Goal: Information Seeking & Learning: Stay updated

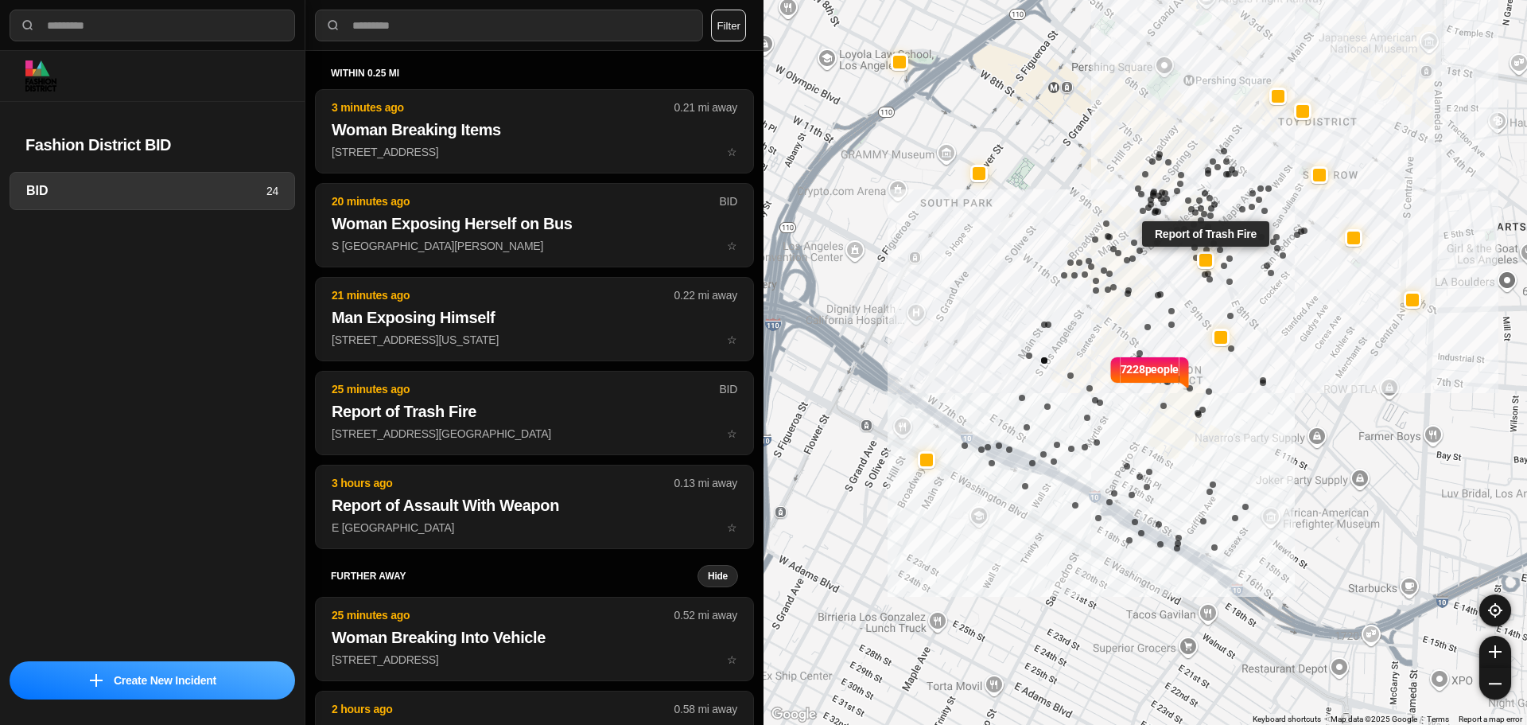
select select "*"
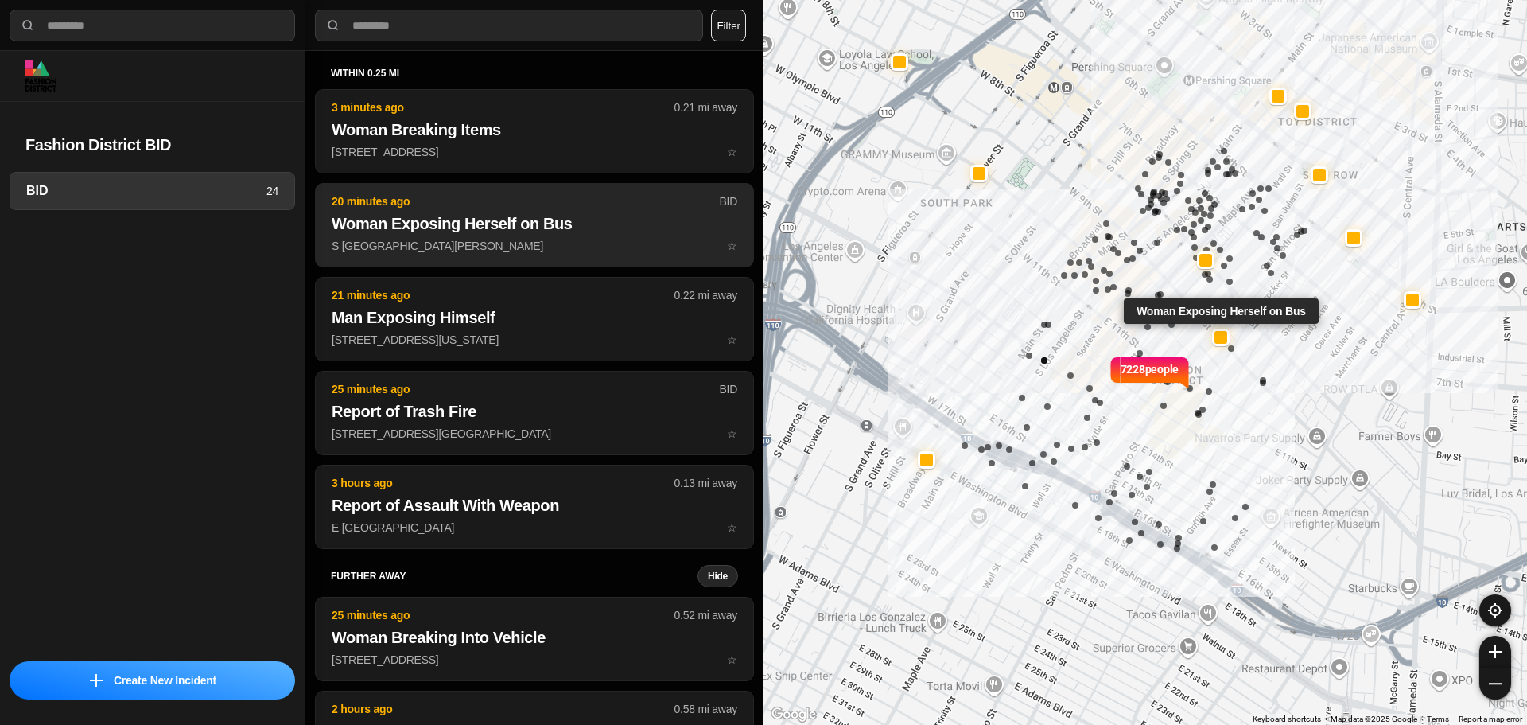
click at [553, 231] on h2 "Woman Exposing Herself on Bus" at bounding box center [535, 223] width 406 height 22
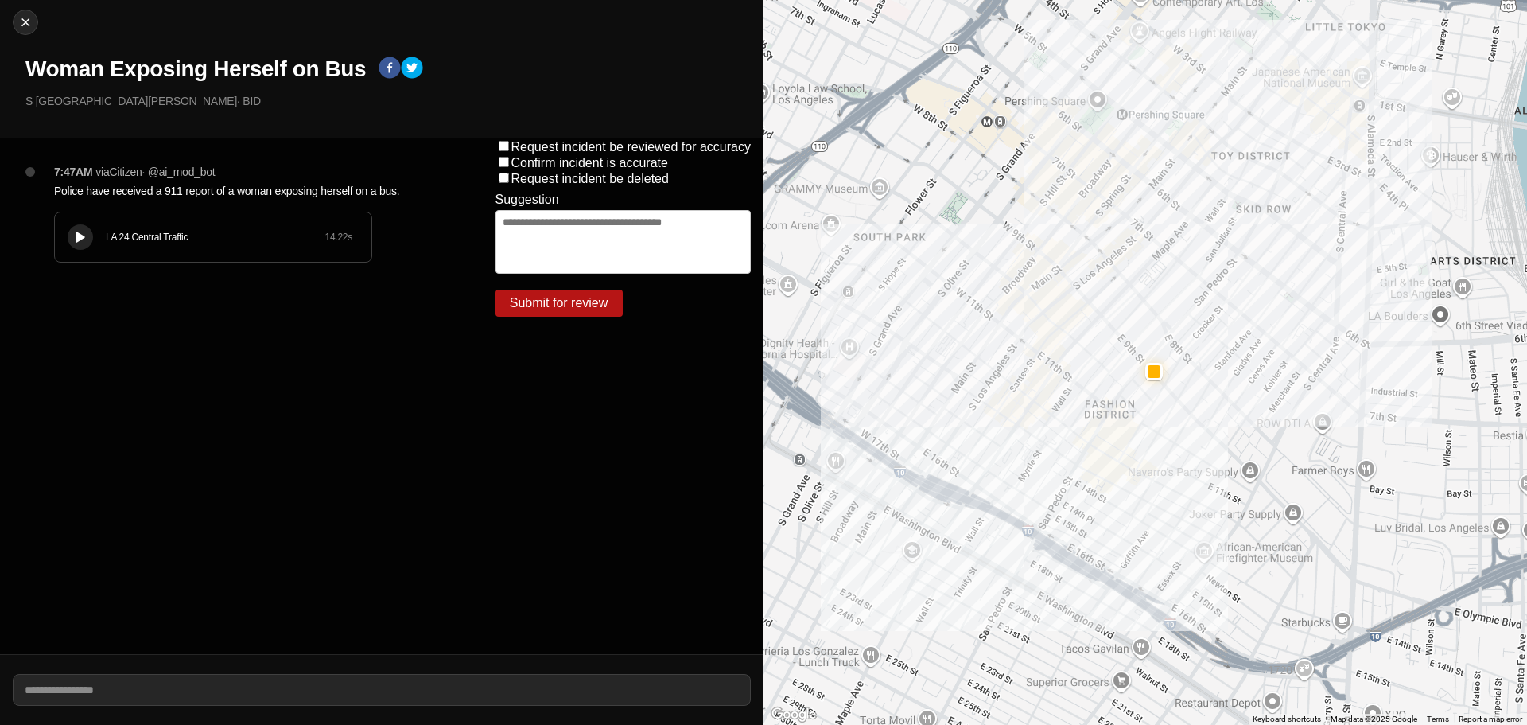
click at [88, 224] on div "LA 24 Central Traffic 14.22 s" at bounding box center [213, 236] width 317 height 49
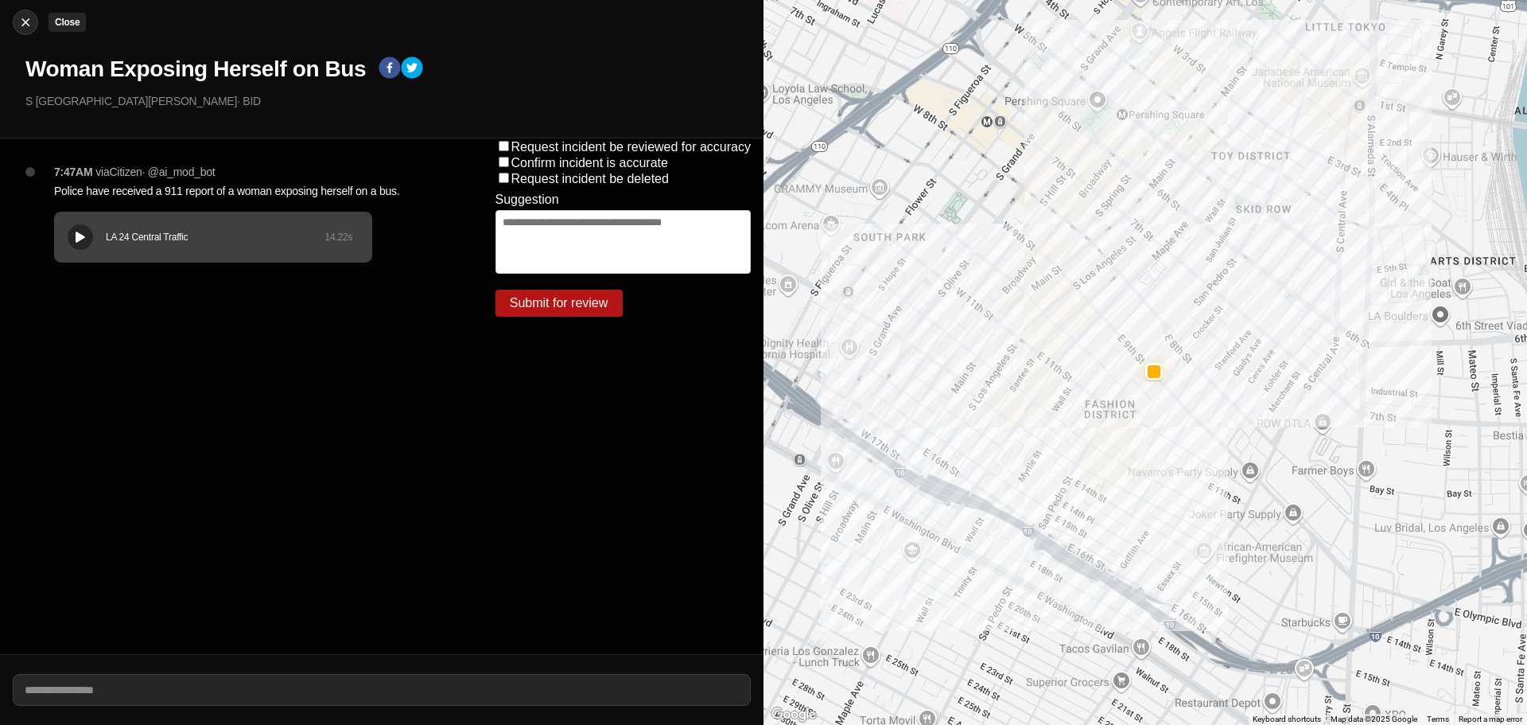
click at [23, 22] on img at bounding box center [25, 22] width 16 height 16
select select "*"
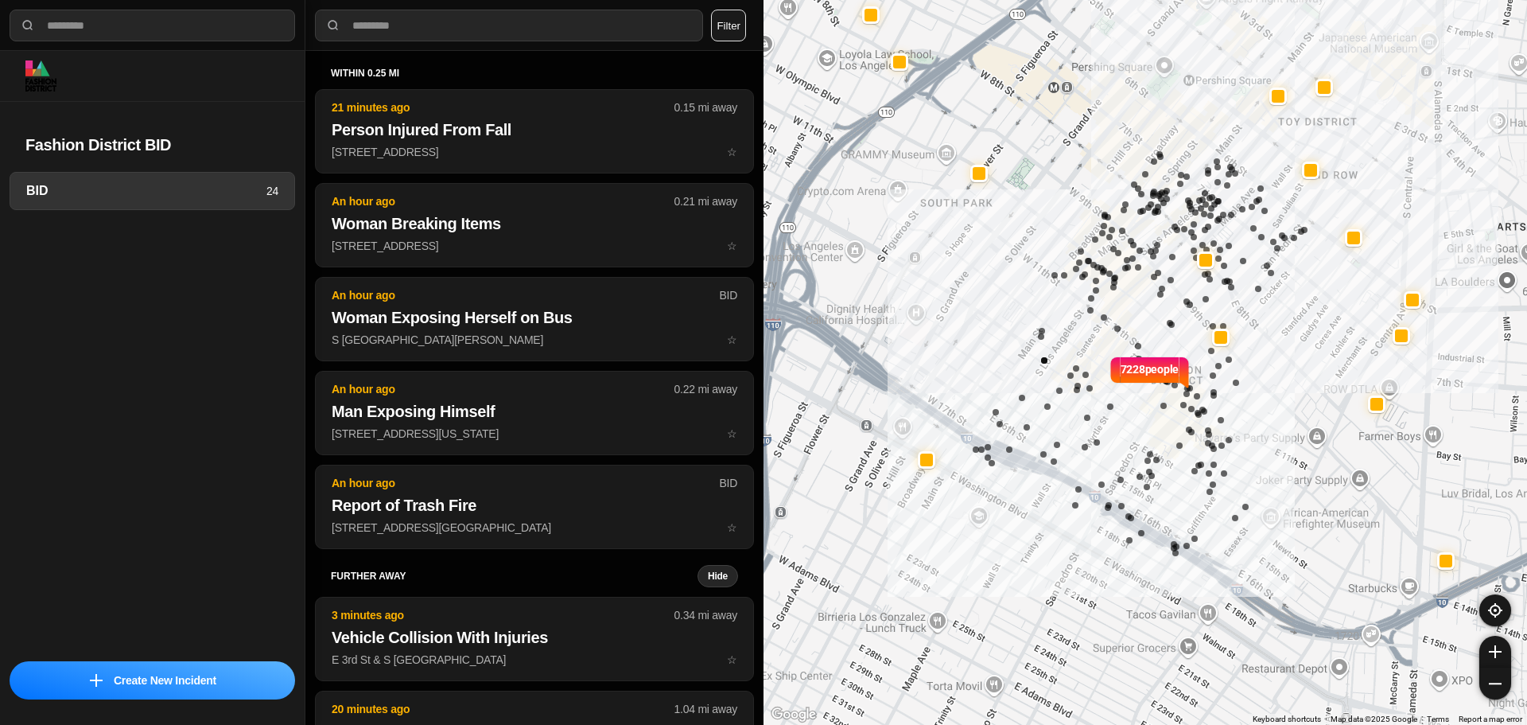
select select "*"
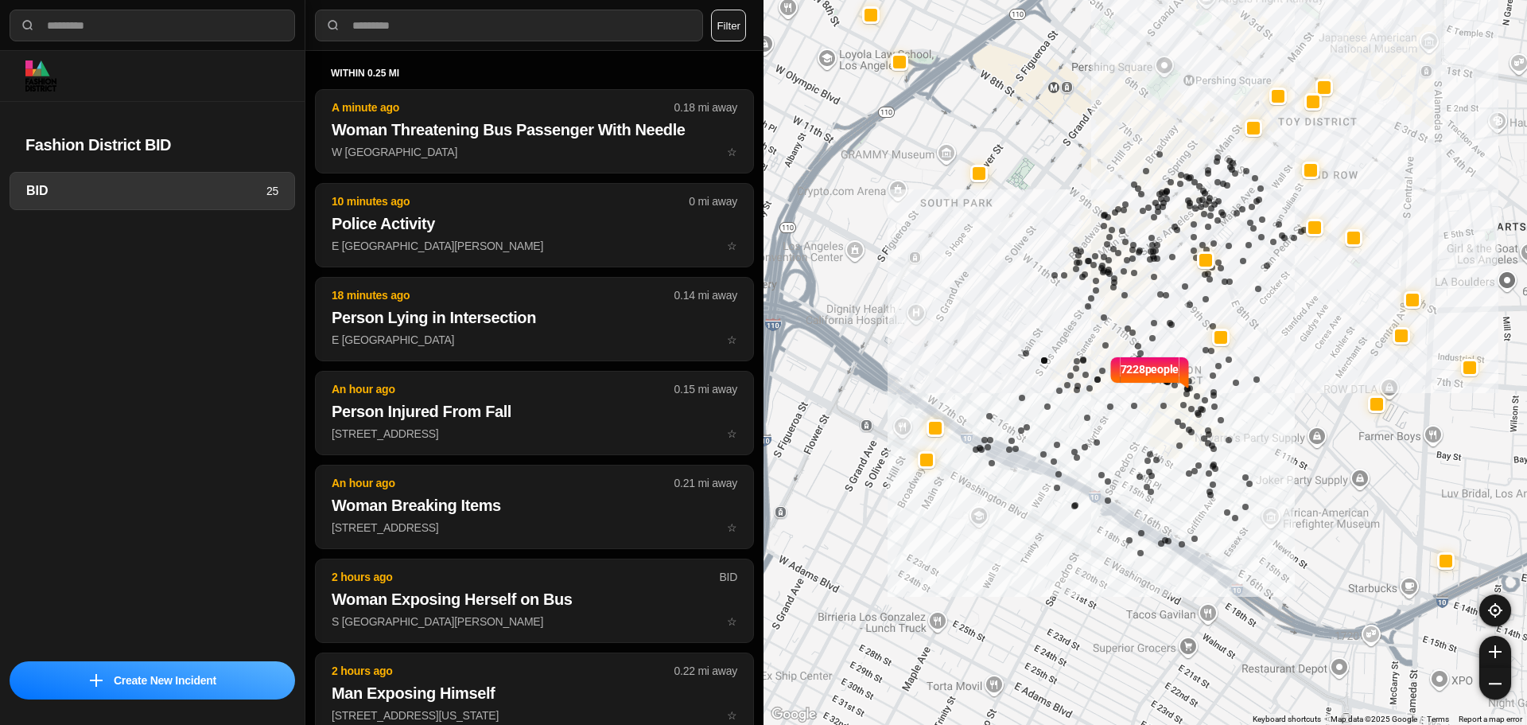
select select "*"
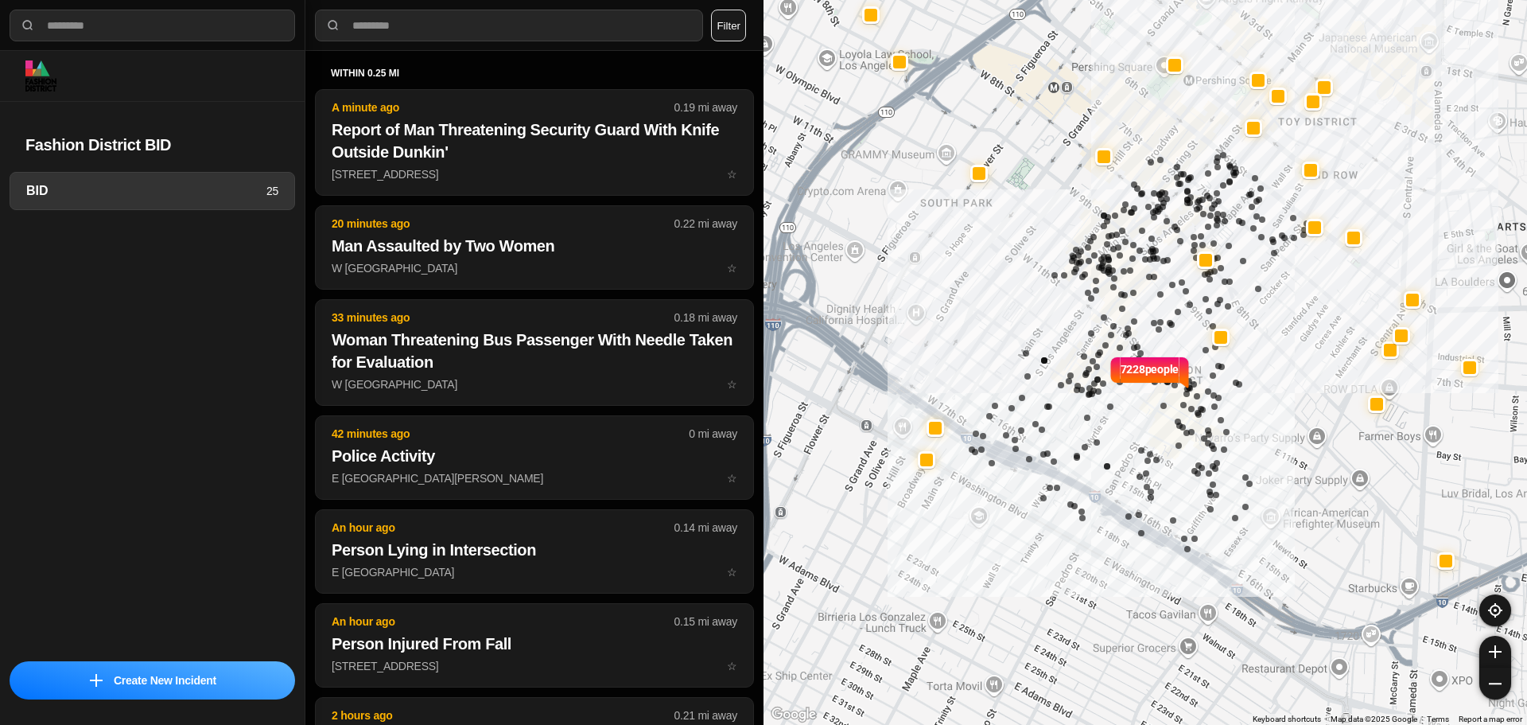
select select "*"
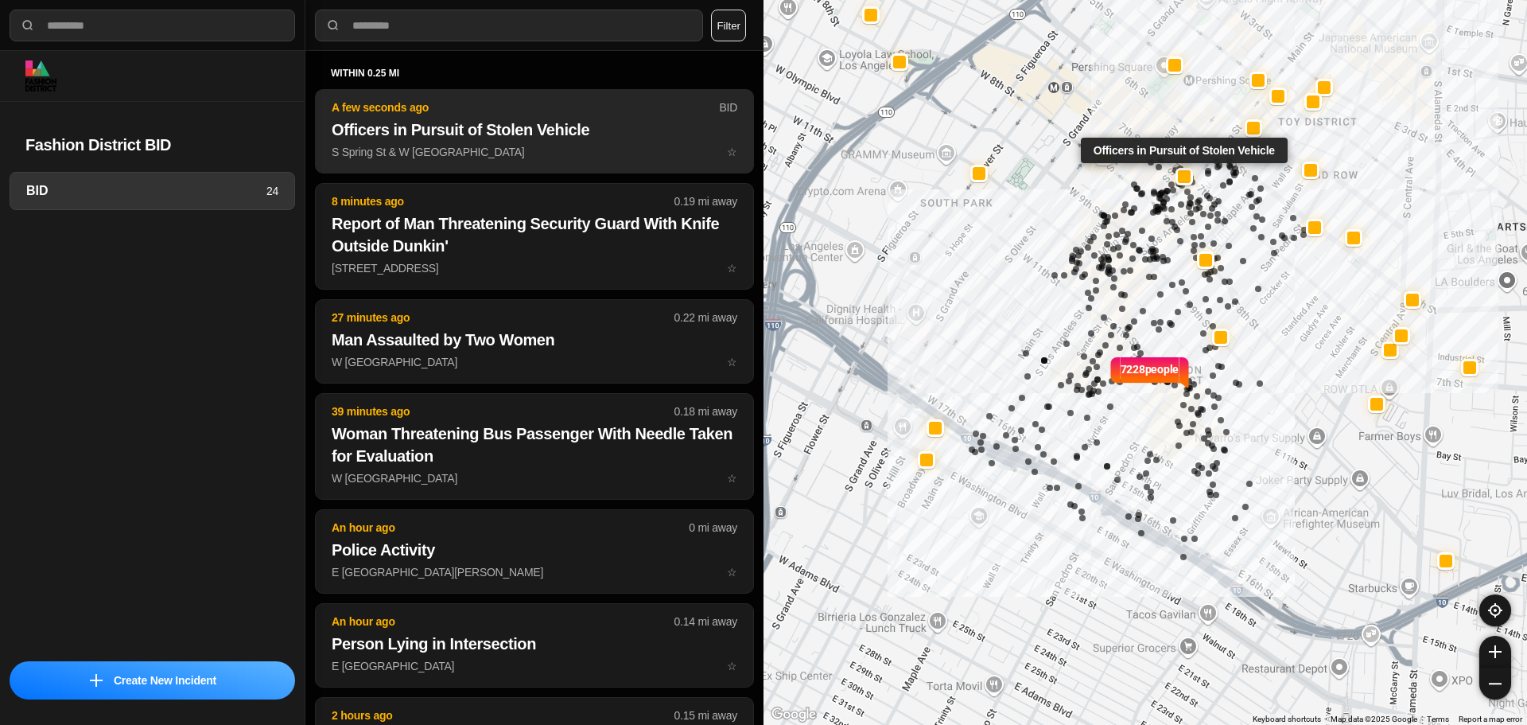
click at [511, 106] on p "A few seconds ago" at bounding box center [525, 107] width 387 height 16
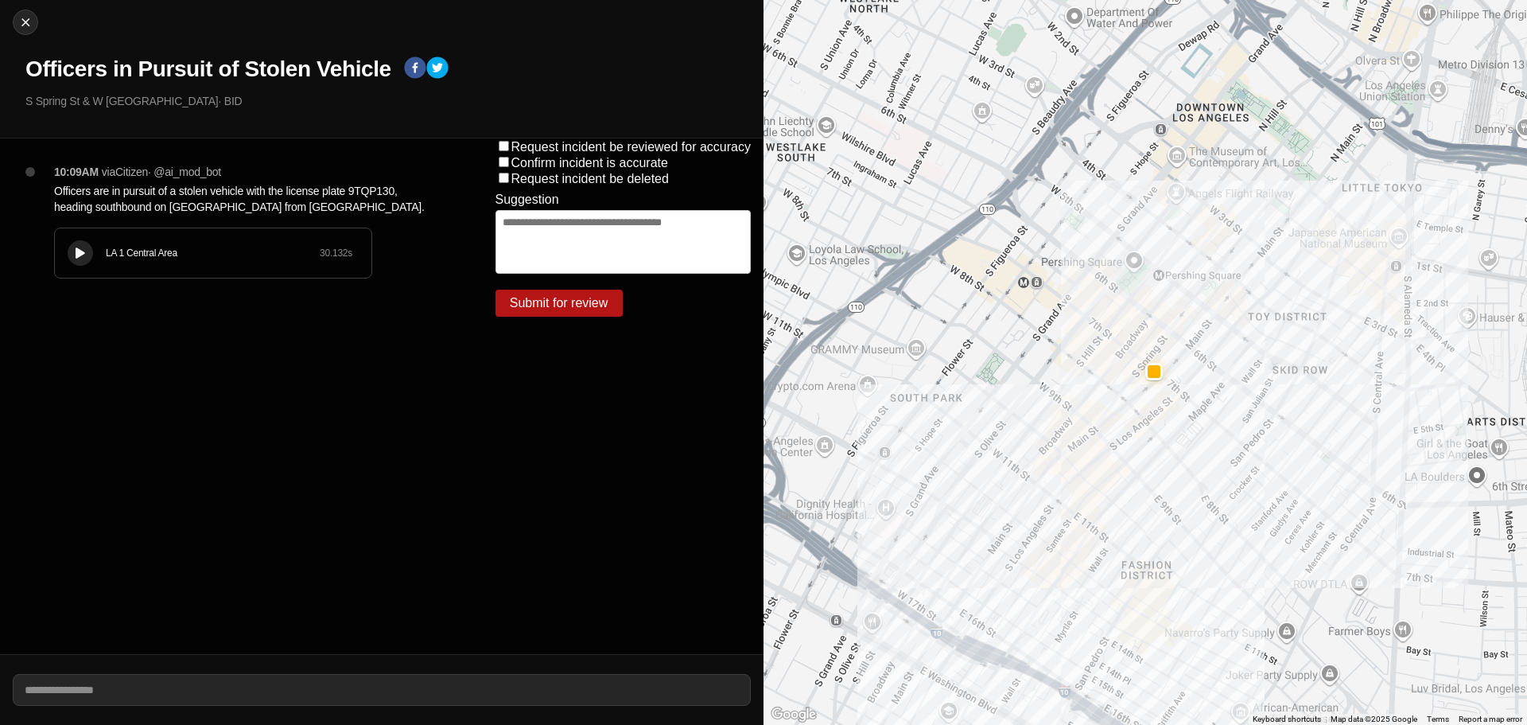
click at [76, 257] on icon at bounding box center [81, 253] width 10 height 10
click at [84, 258] on icon at bounding box center [81, 253] width 10 height 10
click at [144, 261] on div "LA 1 Central Area 30.132 s" at bounding box center [213, 252] width 317 height 49
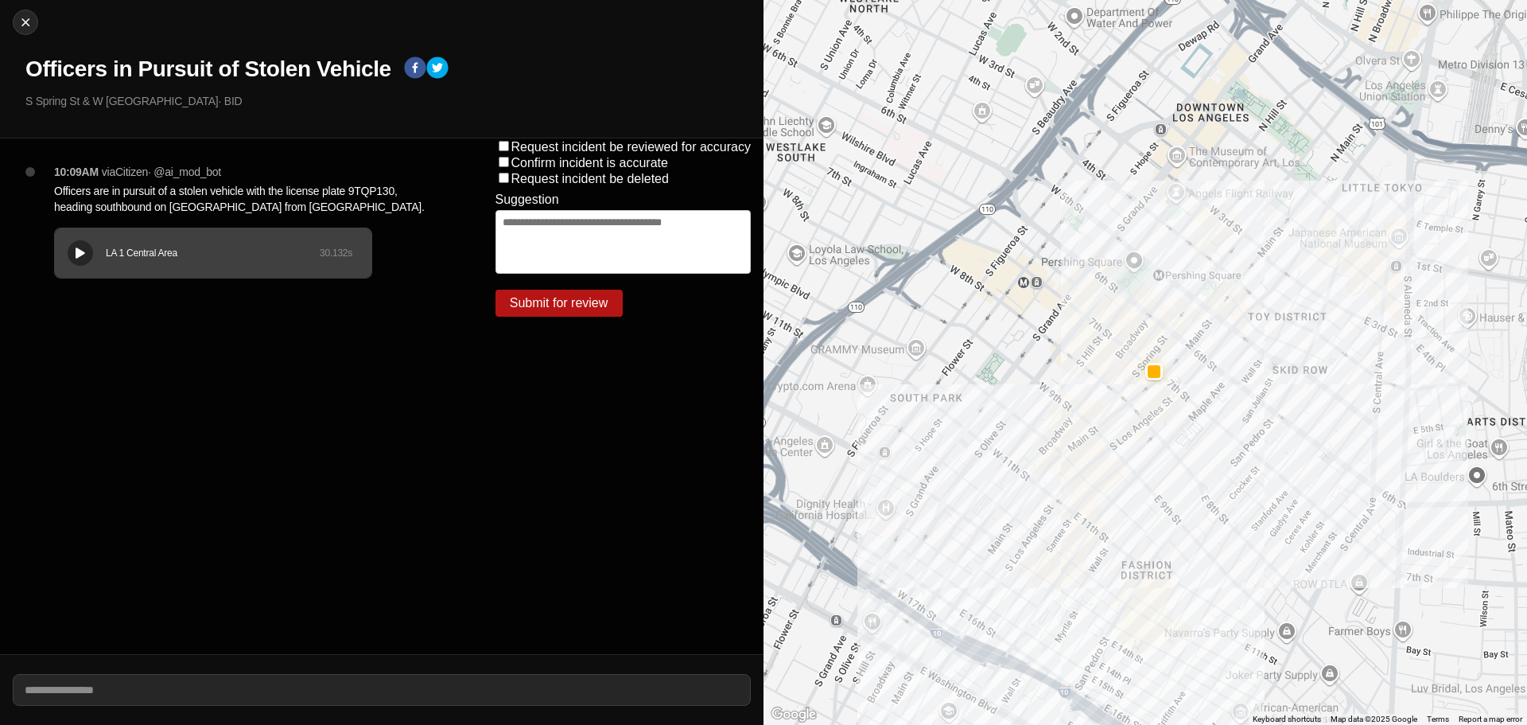
click at [20, 287] on div "10:09AM via Citizen · @ ai_mod_bot Officers are in pursuit of a stolen vehicle …" at bounding box center [241, 395] width 483 height 515
click at [58, 269] on div "LA 1 Central Area 30.132 s" at bounding box center [213, 252] width 317 height 49
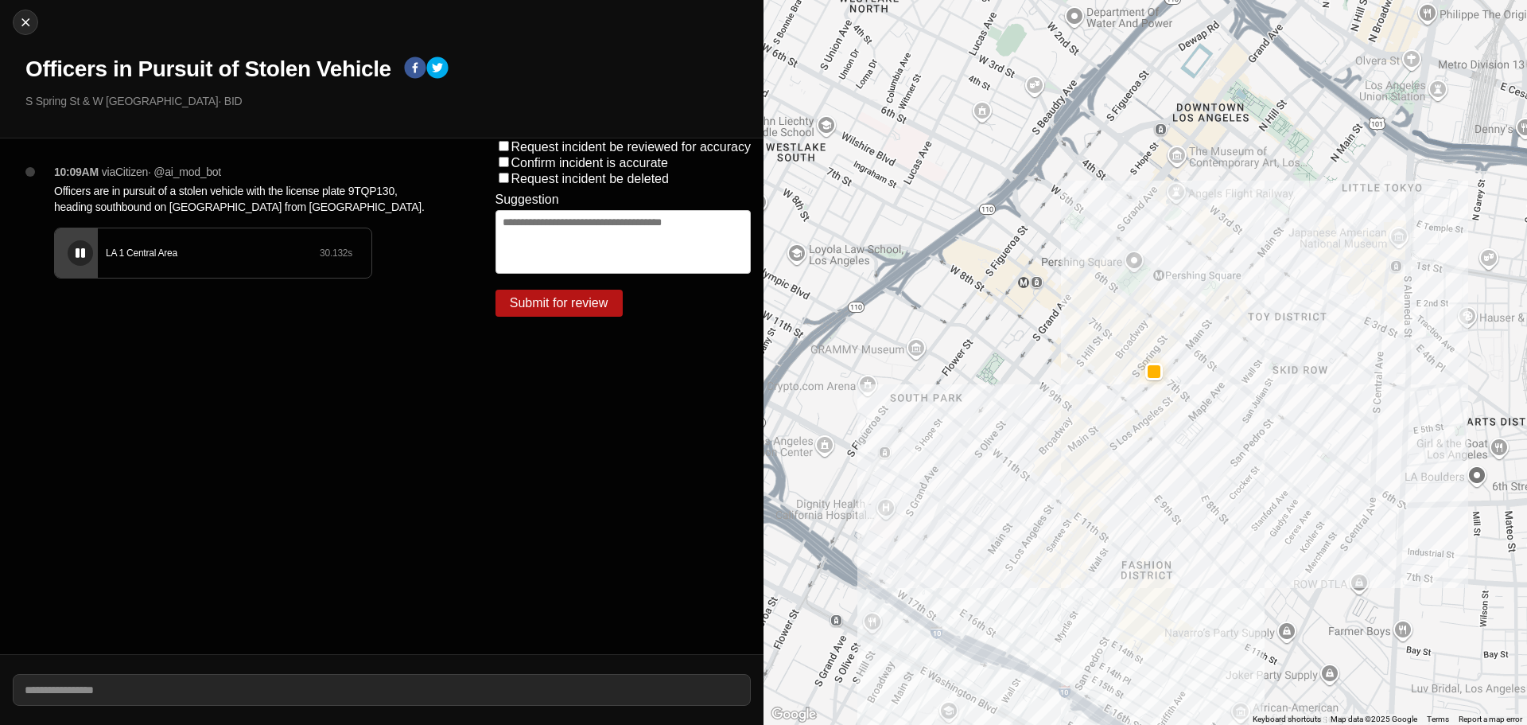
click at [81, 248] on icon at bounding box center [81, 253] width 10 height 10
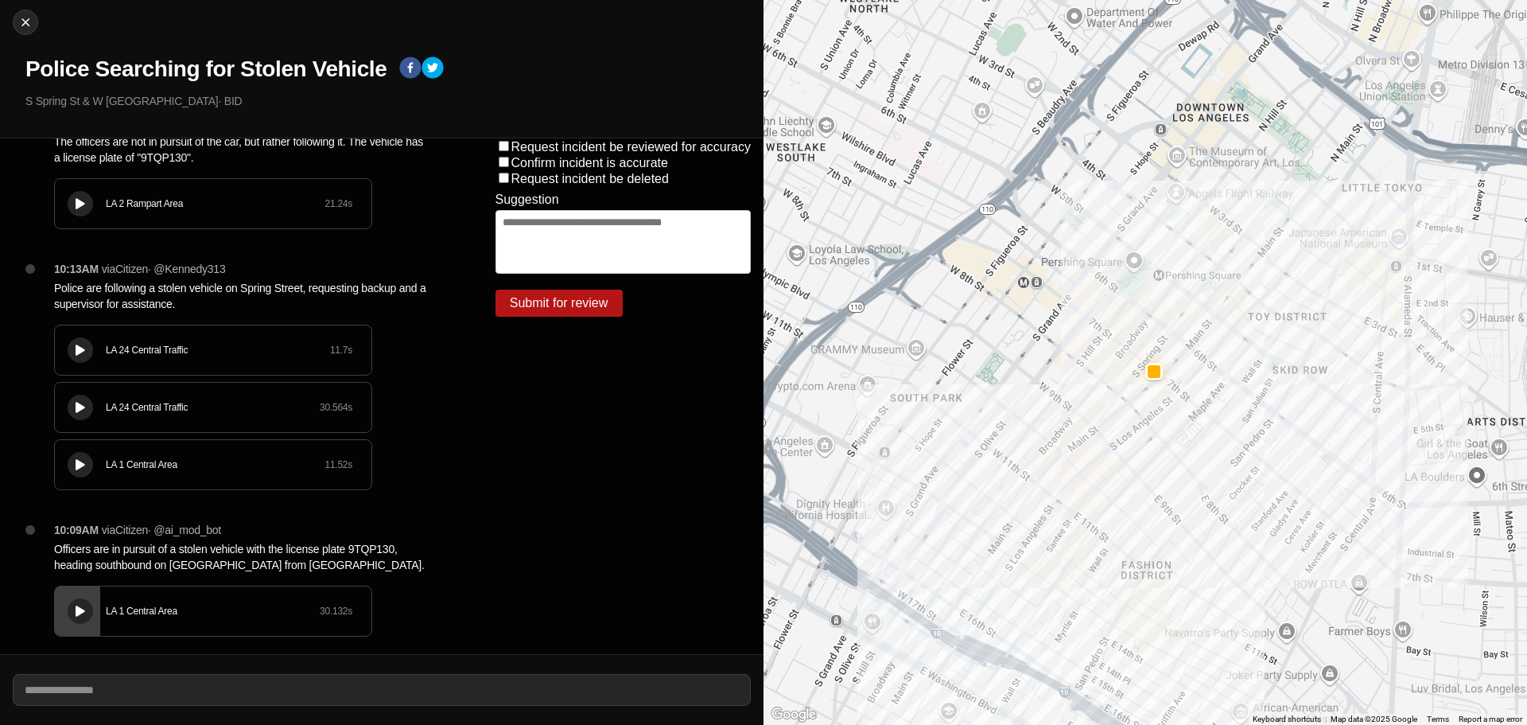
scroll to position [64, 0]
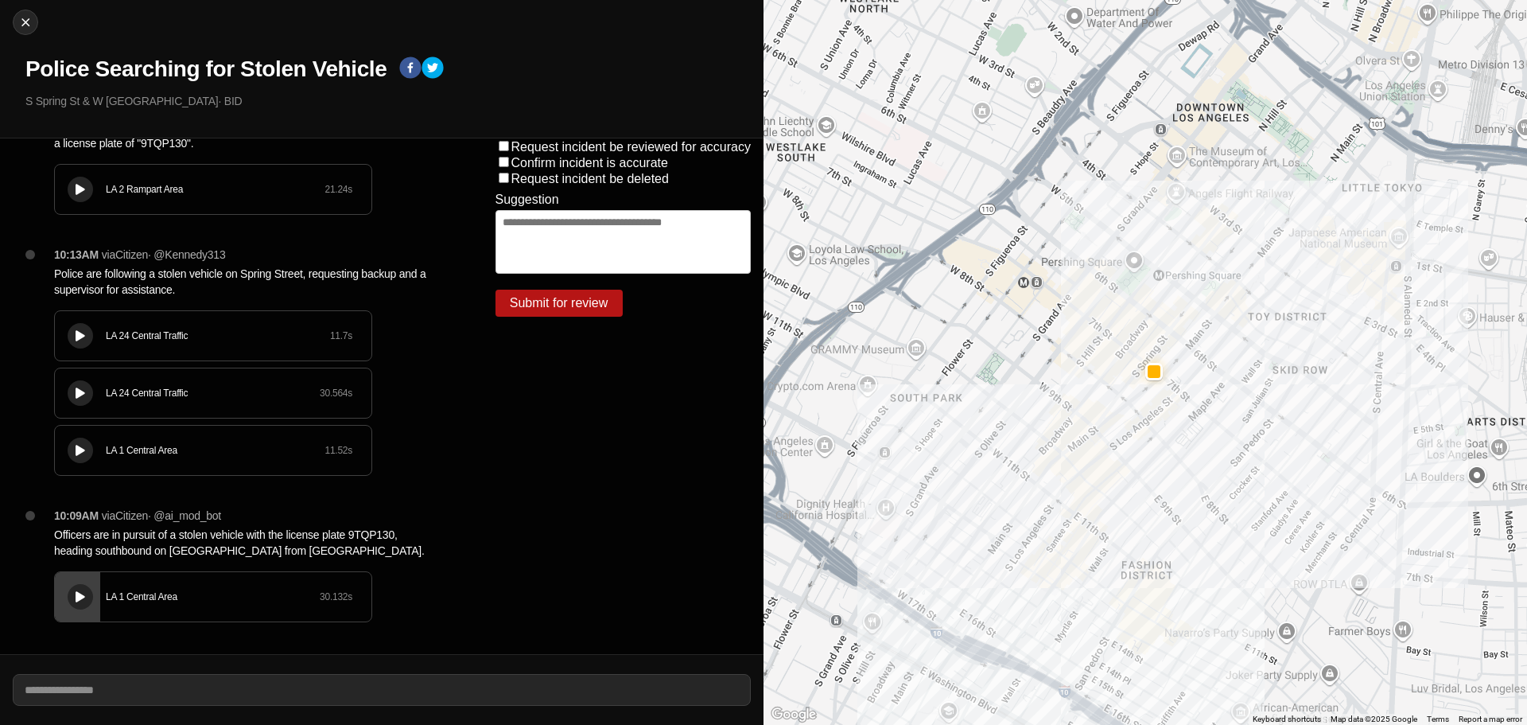
click at [75, 441] on button at bounding box center [80, 449] width 25 height 25
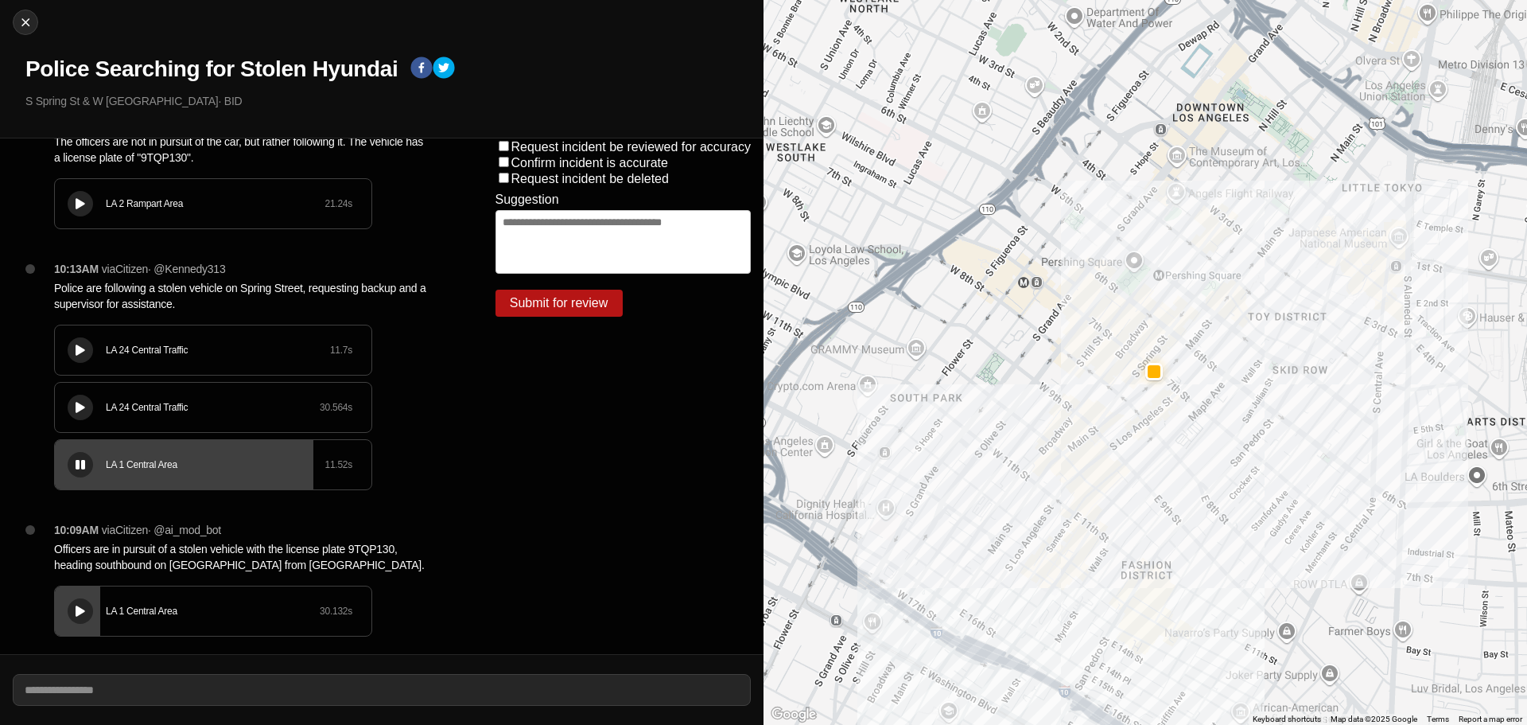
scroll to position [210, 0]
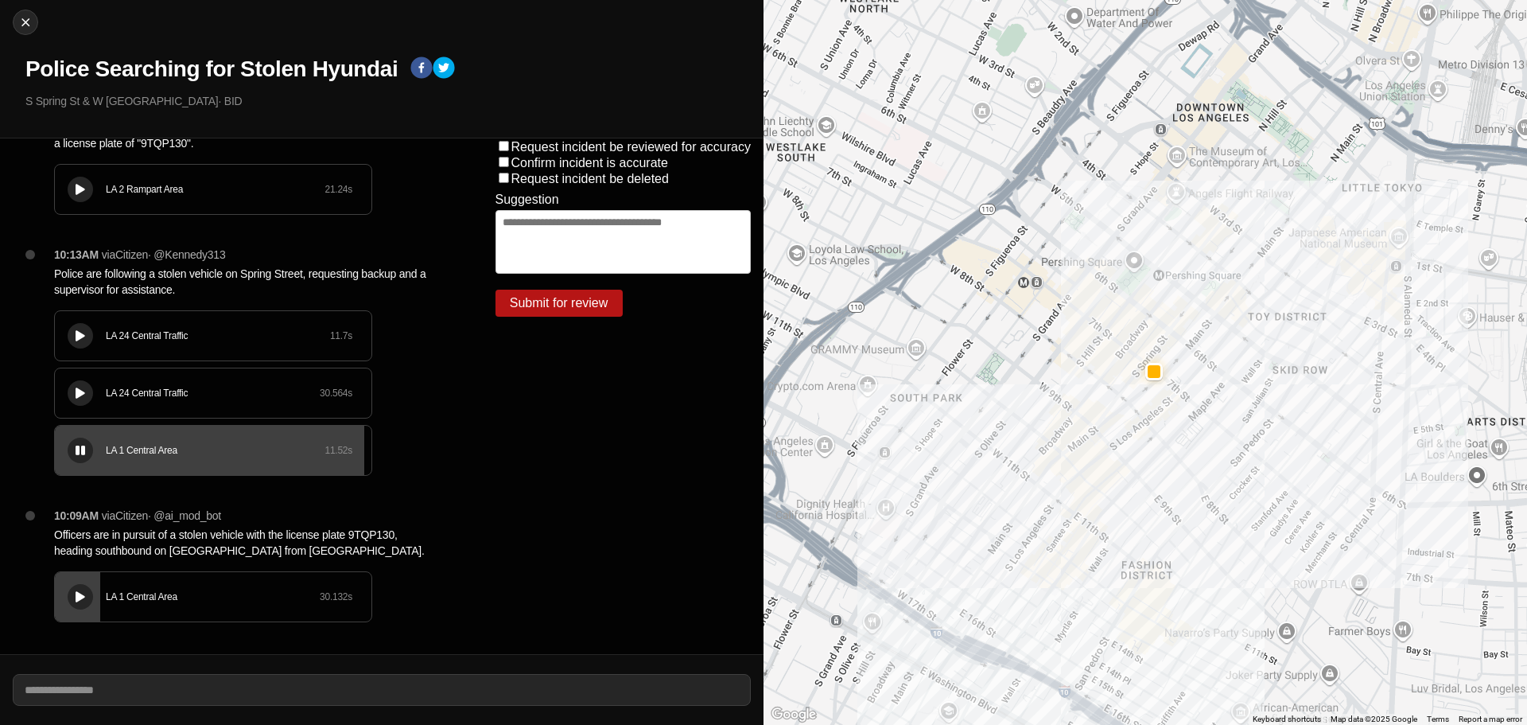
click at [76, 393] on icon at bounding box center [81, 393] width 10 height 10
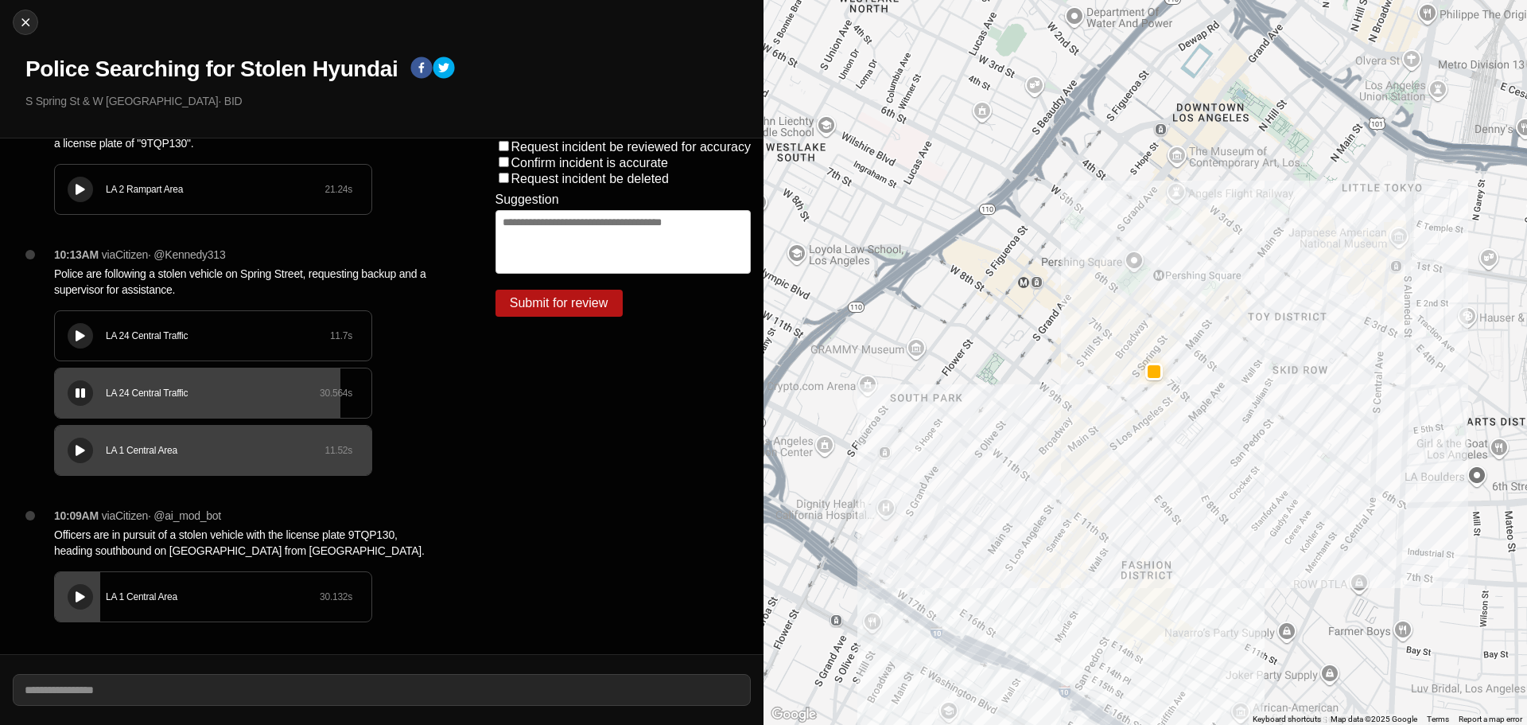
click at [80, 332] on icon at bounding box center [81, 336] width 10 height 10
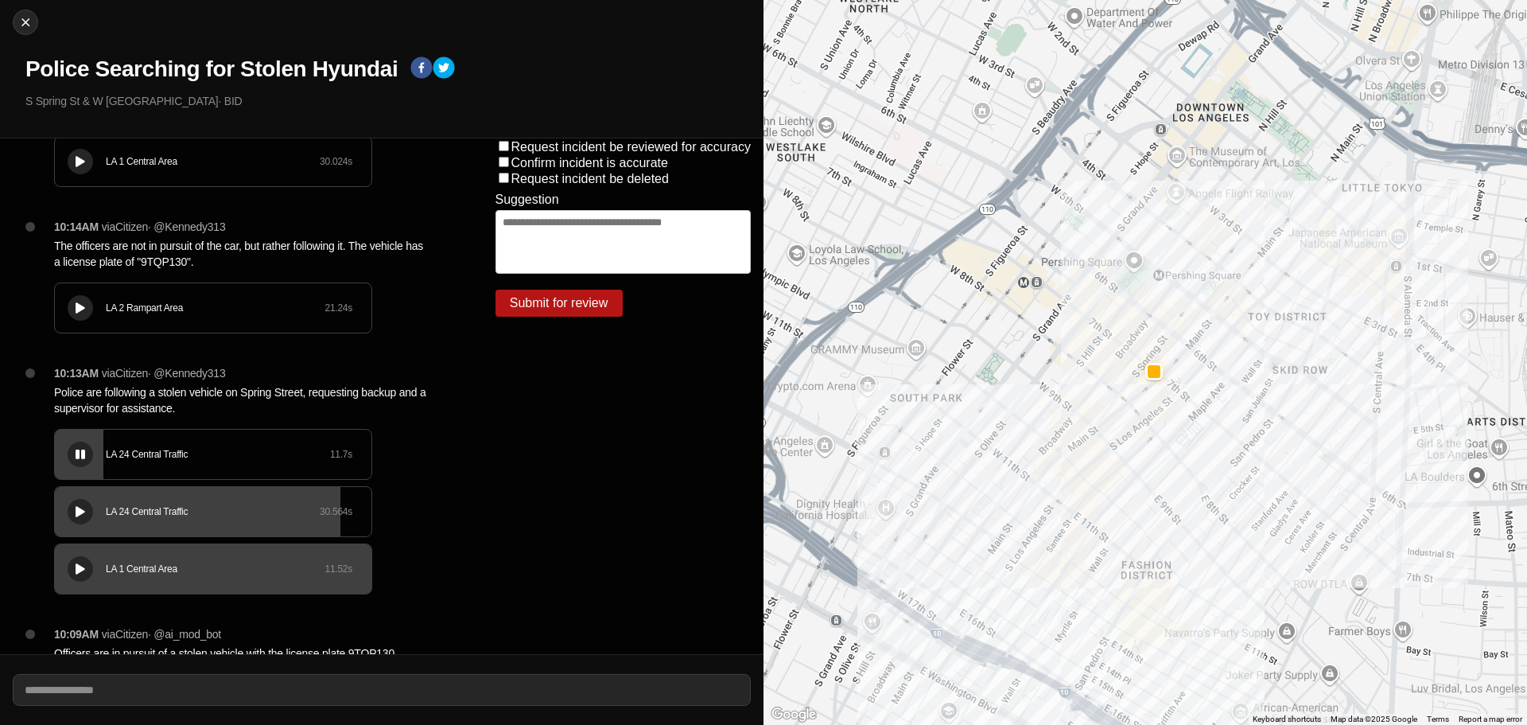
scroll to position [51, 0]
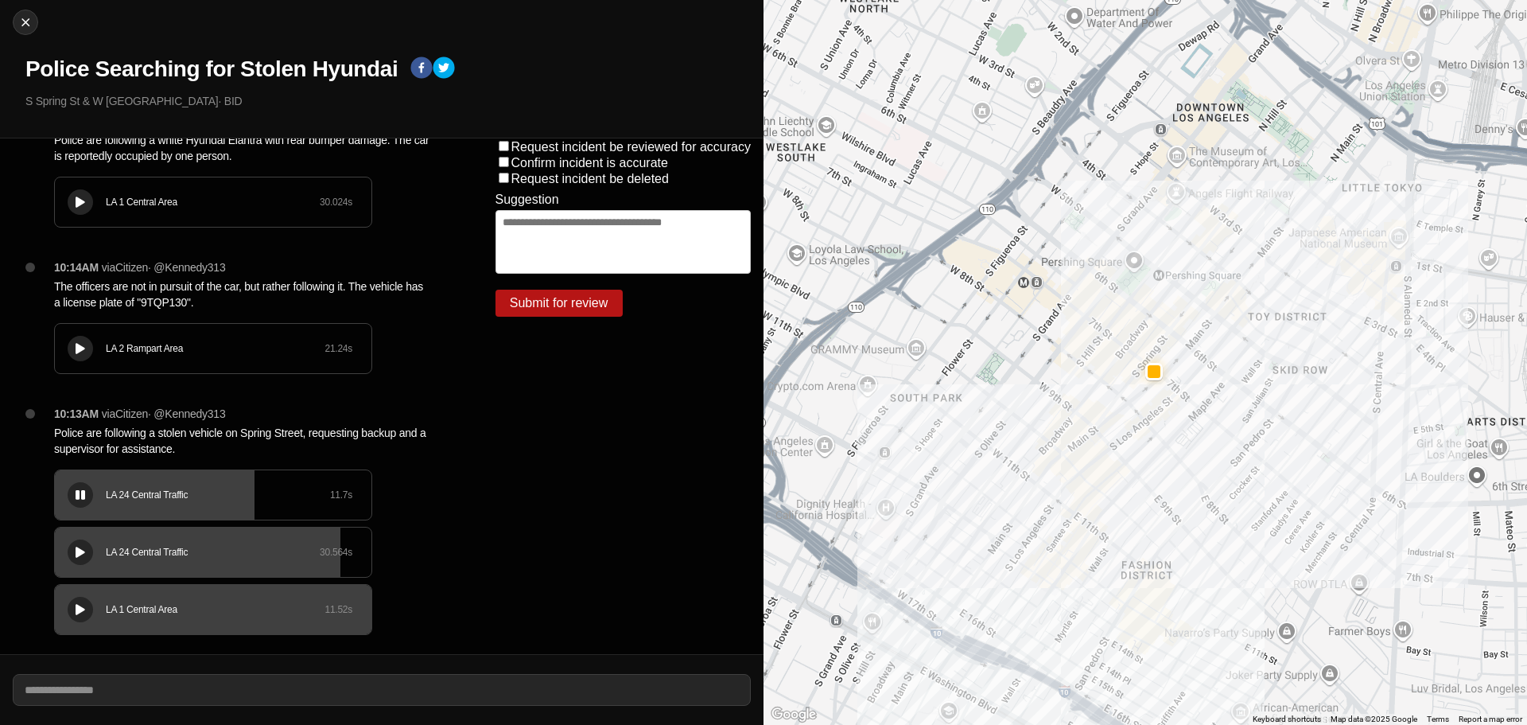
click at [83, 347] on icon at bounding box center [81, 349] width 10 height 10
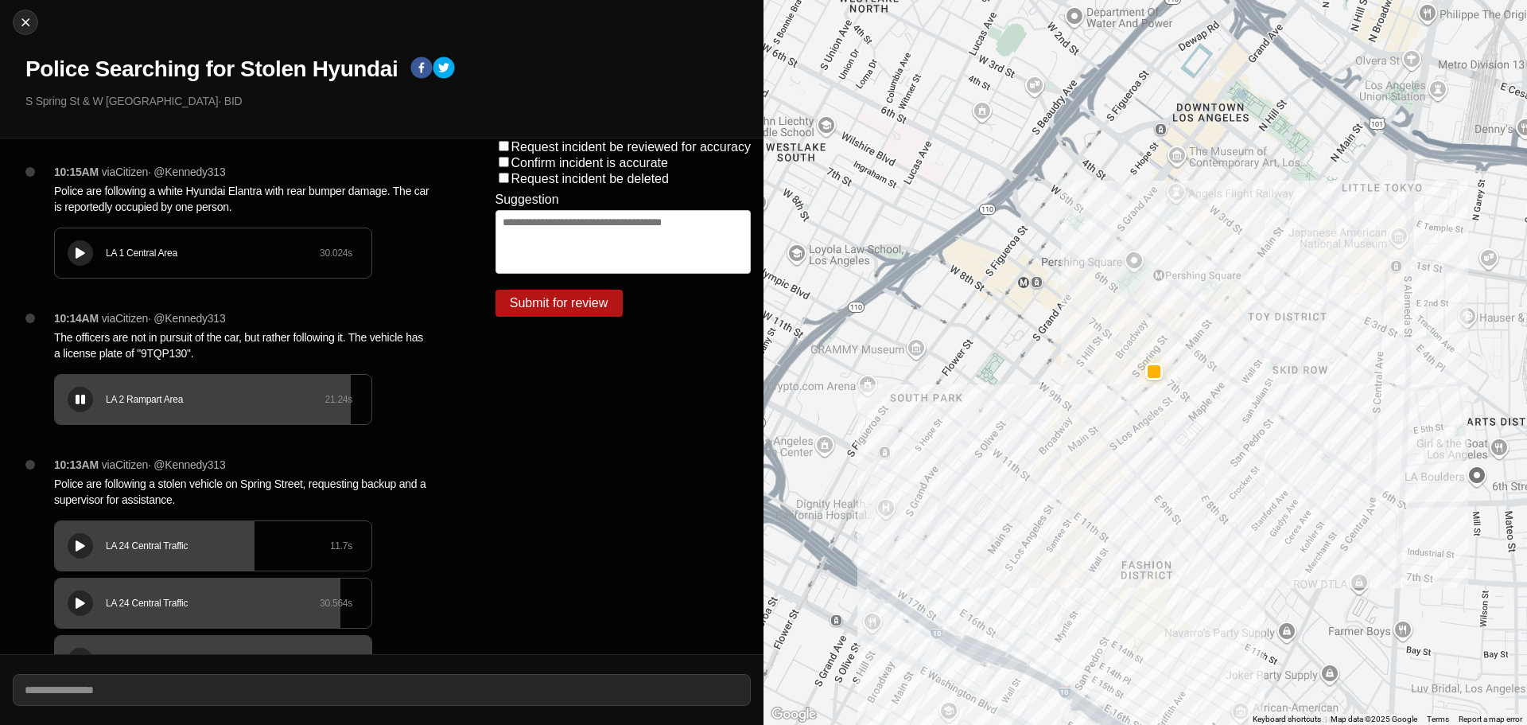
click at [83, 251] on icon at bounding box center [81, 253] width 10 height 10
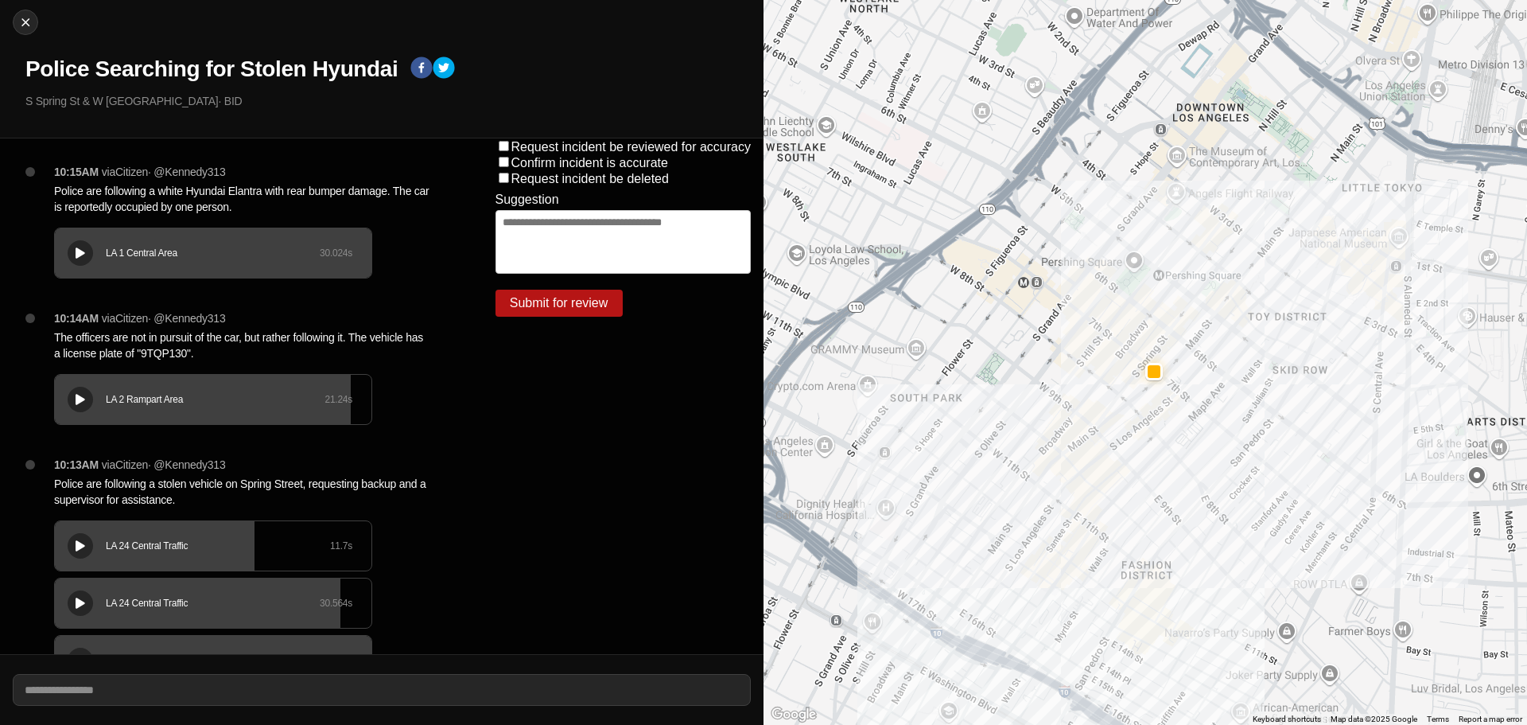
click at [139, 422] on div "LA 2 Rampart Area 21.24 s" at bounding box center [213, 399] width 317 height 49
click at [79, 399] on icon at bounding box center [81, 399] width 10 height 10
click at [22, 21] on img at bounding box center [25, 22] width 16 height 16
select select "*"
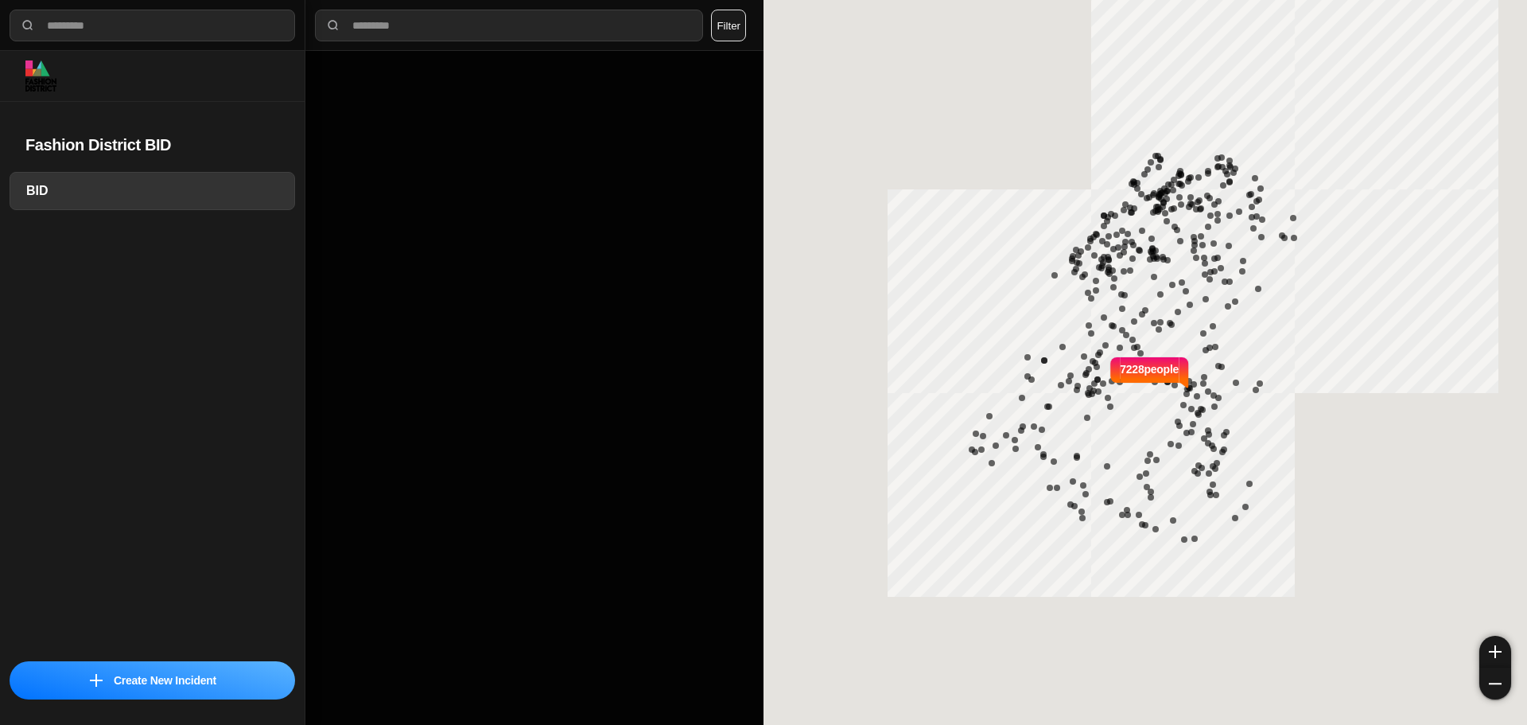
select select "*"
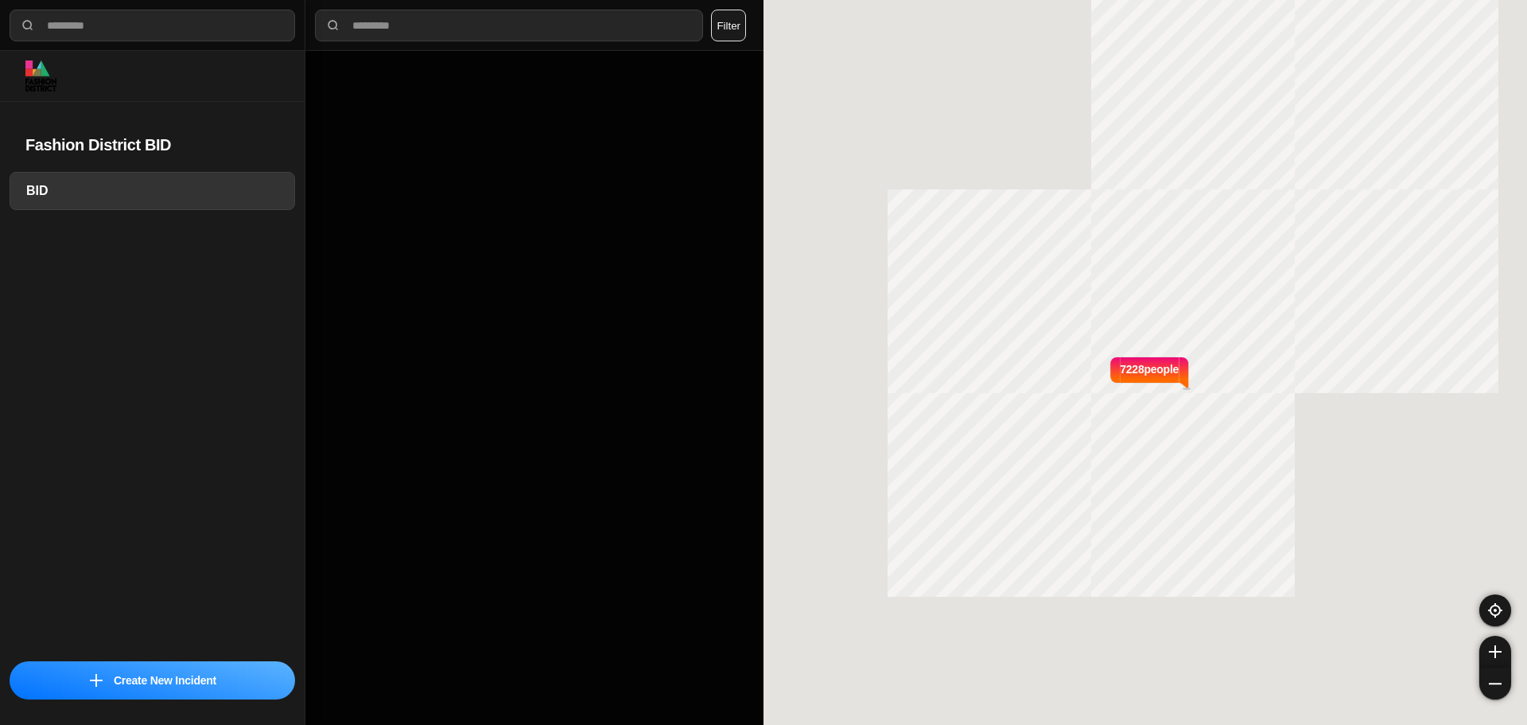
select select "*"
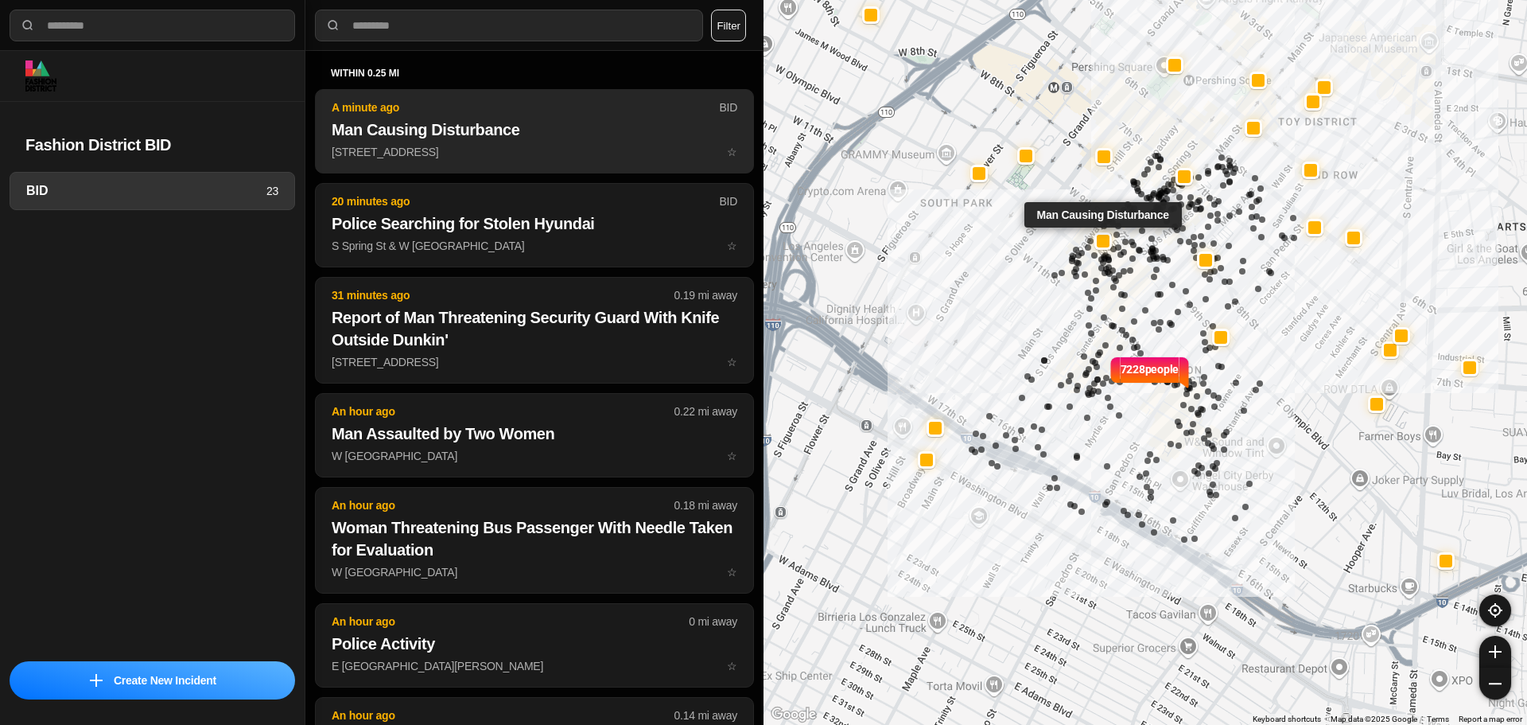
click at [520, 119] on h2 "Man Causing Disturbance" at bounding box center [535, 130] width 406 height 22
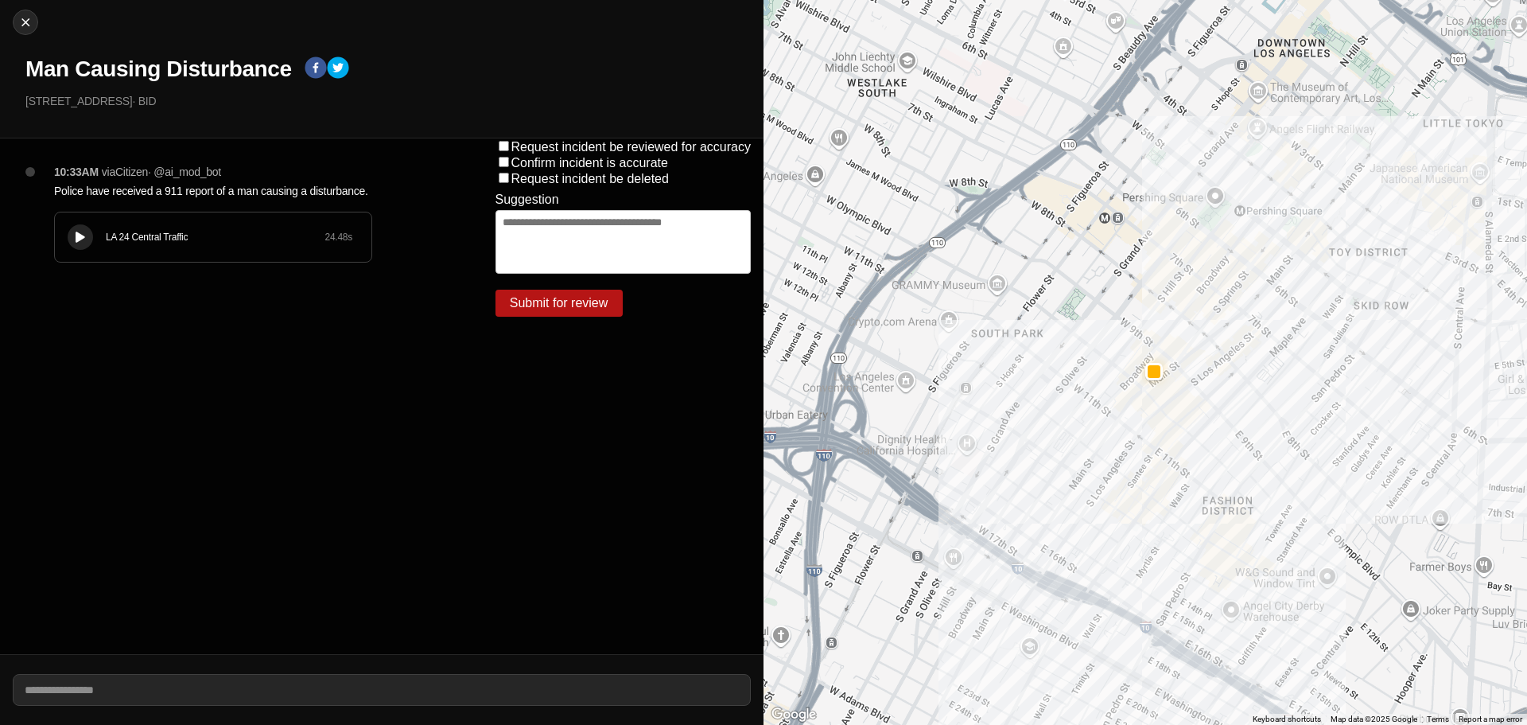
click at [92, 241] on div "LA 24 Central Traffic 24.48 s" at bounding box center [213, 236] width 317 height 49
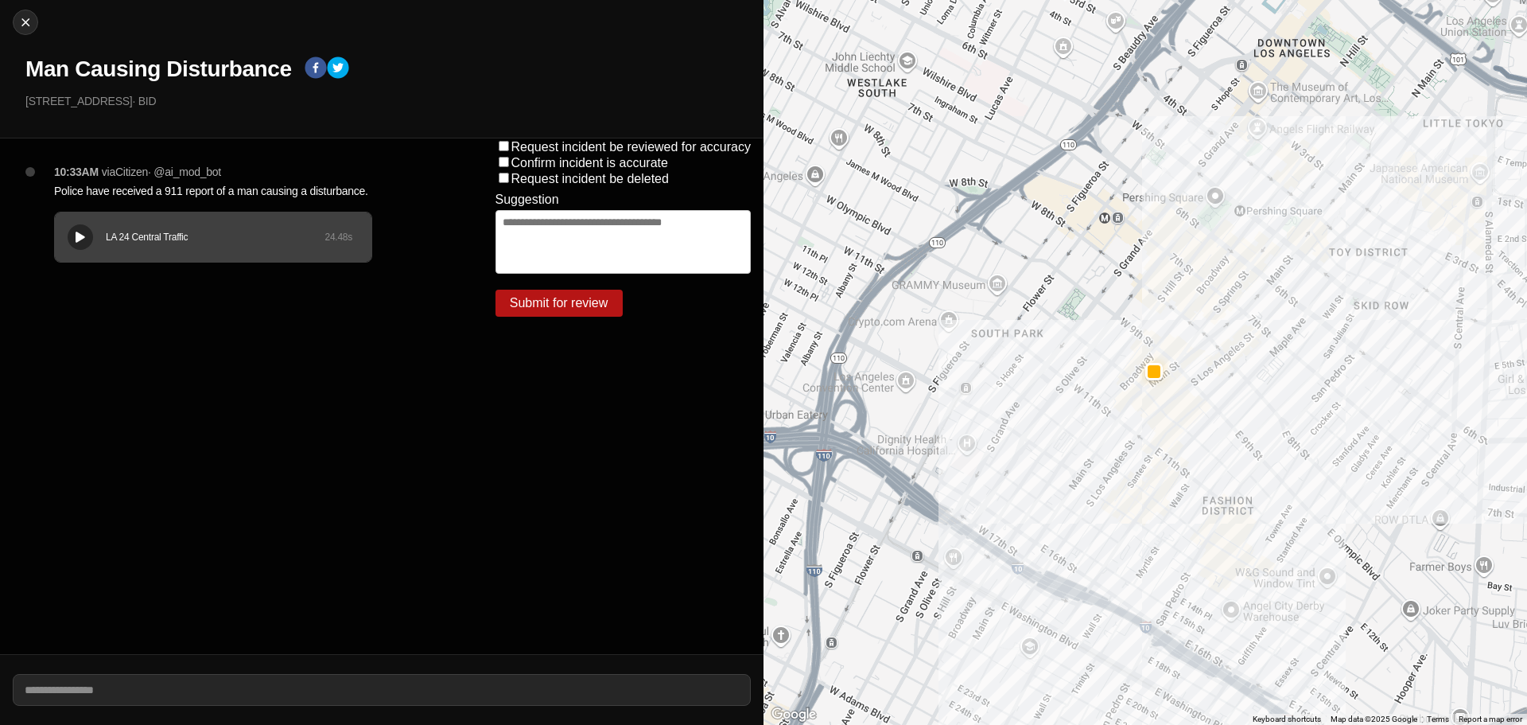
click at [65, 243] on div "LA 24 Central Traffic 24.48 s" at bounding box center [213, 236] width 317 height 49
click at [30, 20] on img at bounding box center [25, 22] width 16 height 16
select select "*"
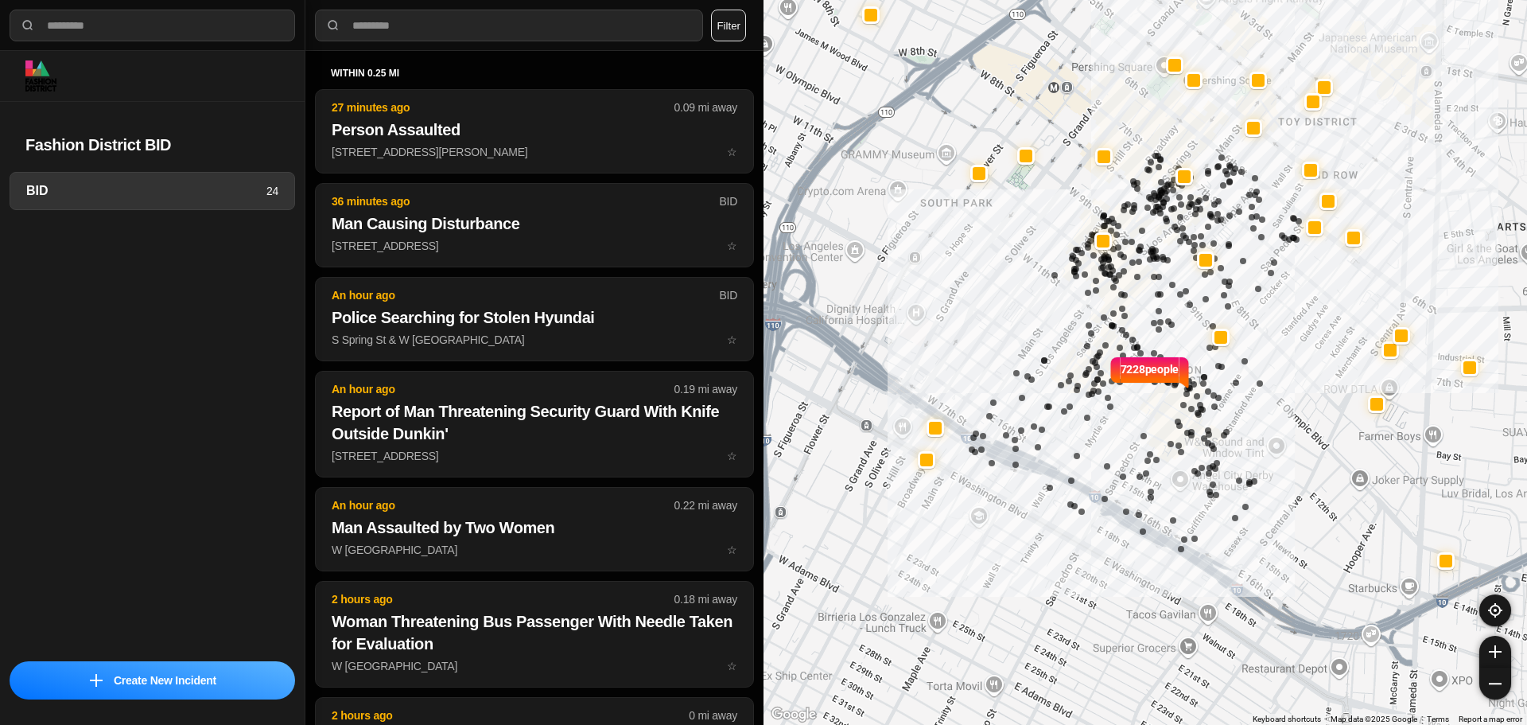
select select "*"
